Goal: Task Accomplishment & Management: Manage account settings

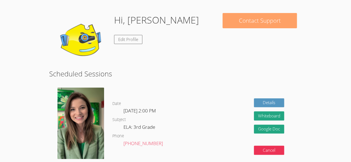
scroll to position [77, 0]
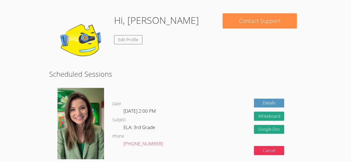
click at [81, 36] on img at bounding box center [81, 40] width 55 height 55
click at [131, 43] on link "Edit Profile" at bounding box center [128, 39] width 28 height 9
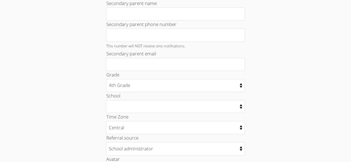
scroll to position [185, 0]
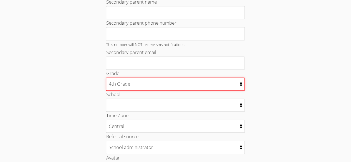
click at [230, 87] on select "Kindergarten 1st Grade 2nd Grade 3rd Grade 4th Grade 5th Grade 6th Grade 7th Gr…" at bounding box center [175, 84] width 139 height 13
click at [106, 78] on select "Kindergarten 1st Grade 2nd Grade 3rd Grade 4th Grade 5th Grade 6th Grade 7th Gr…" at bounding box center [175, 84] width 139 height 13
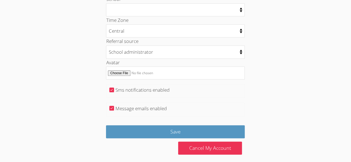
scroll to position [281, 0]
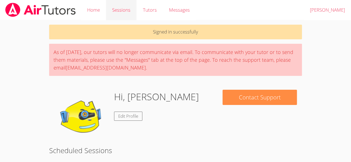
click at [127, 8] on link "Sessions" at bounding box center [121, 10] width 31 height 20
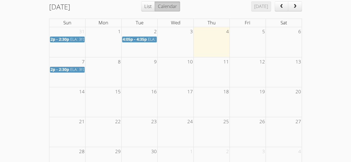
scroll to position [83, 0]
